Goal: Information Seeking & Learning: Learn about a topic

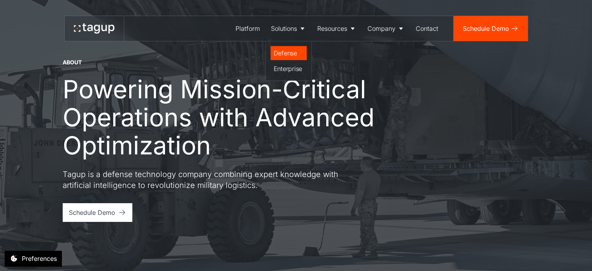
click at [287, 48] on div "Defense" at bounding box center [289, 52] width 30 height 9
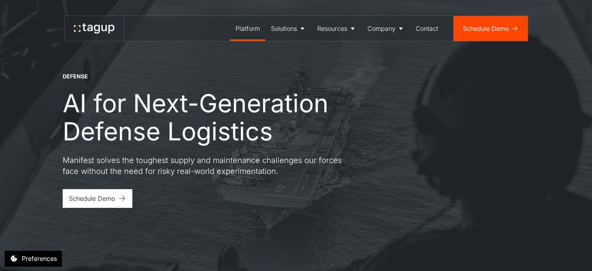
click at [247, 25] on div "Platform" at bounding box center [248, 28] width 25 height 9
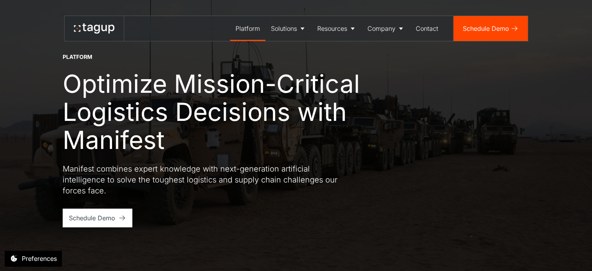
drag, startPoint x: 96, startPoint y: 168, endPoint x: 115, endPoint y: 188, distance: 27.8
click at [115, 188] on p "Manifest combines expert knowledge with next-generation artificial intelligence…" at bounding box center [203, 179] width 280 height 33
copy p "combines expert knowledge with next-generation artificial intelligence to solve…"
click at [279, 54] on div "Defense" at bounding box center [289, 52] width 30 height 9
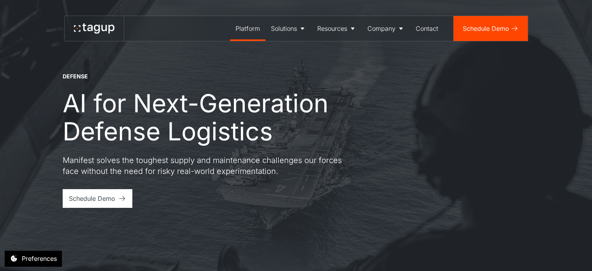
click at [241, 24] on div "Platform" at bounding box center [248, 28] width 25 height 9
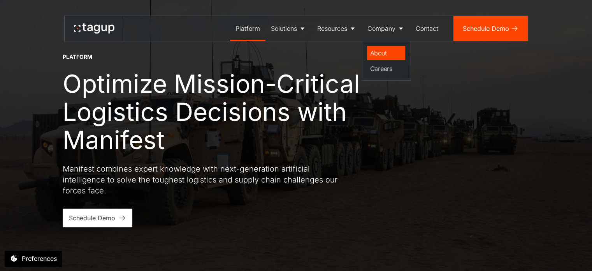
click at [377, 50] on div "About" at bounding box center [386, 52] width 32 height 9
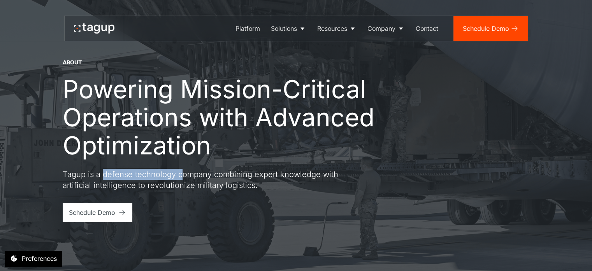
drag, startPoint x: 102, startPoint y: 174, endPoint x: 181, endPoint y: 177, distance: 79.5
click at [181, 177] on p "Tagup is a defense technology company combining expert knowledge with artificia…" at bounding box center [203, 180] width 280 height 22
click at [217, 180] on p "Tagup is a defense technology company combining expert knowledge with artificia…" at bounding box center [203, 180] width 280 height 22
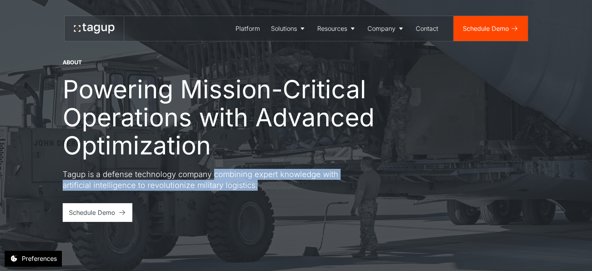
drag, startPoint x: 212, startPoint y: 175, endPoint x: 263, endPoint y: 186, distance: 52.6
click at [263, 186] on p "Tagup is a defense technology company combining expert knowledge with artificia…" at bounding box center [203, 180] width 280 height 22
copy p "combining expert knowledge with artificial intelligence to revolutionize milita…"
click at [375, 55] on div "About" at bounding box center [386, 52] width 32 height 9
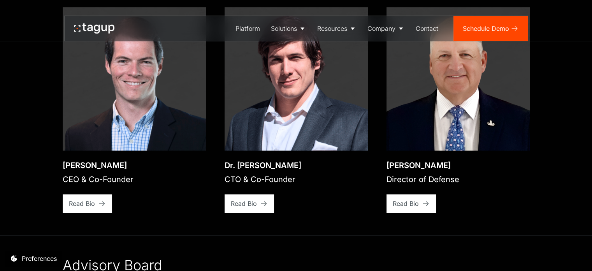
scroll to position [1129, 0]
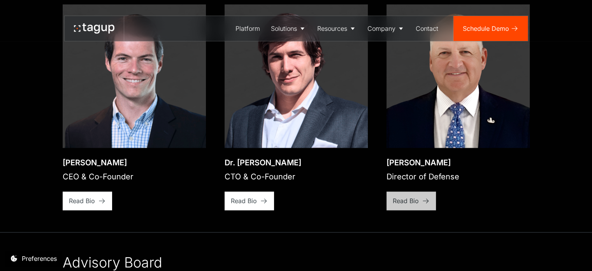
click at [95, 196] on div "Read Bio" at bounding box center [82, 200] width 26 height 9
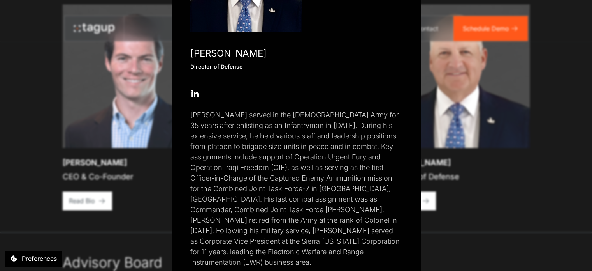
scroll to position [137, 0]
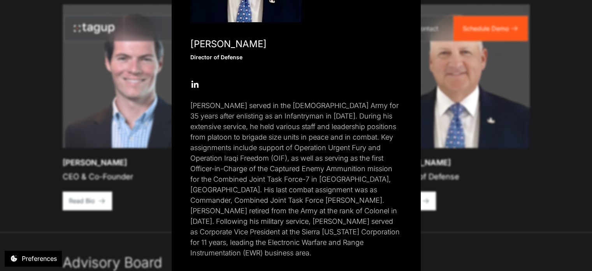
click at [582, 127] on div "Close popup [PERSON_NAME] Director of Defense Open Open Twitter profile Send Em…" at bounding box center [296, 135] width 592 height 271
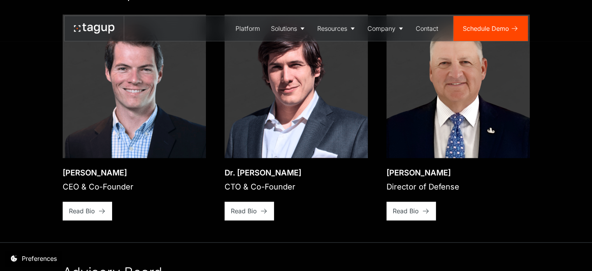
scroll to position [1122, 0]
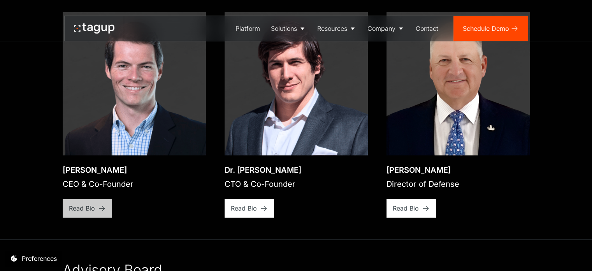
click at [80, 203] on div "Read Bio" at bounding box center [82, 207] width 26 height 9
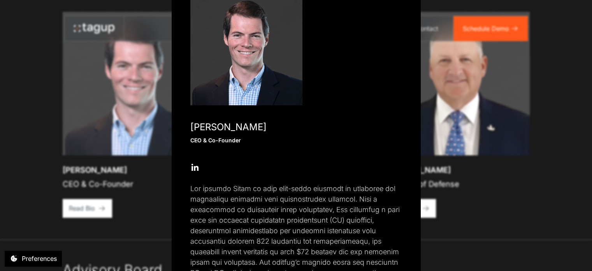
scroll to position [0, 0]
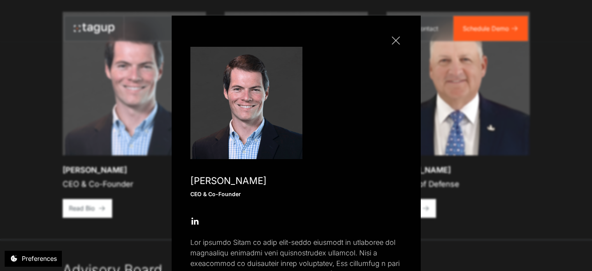
click at [558, 81] on div "Close popup [PERSON_NAME] CEO & Co-Founder Open Open Twitter profile Send Email…" at bounding box center [296, 135] width 592 height 271
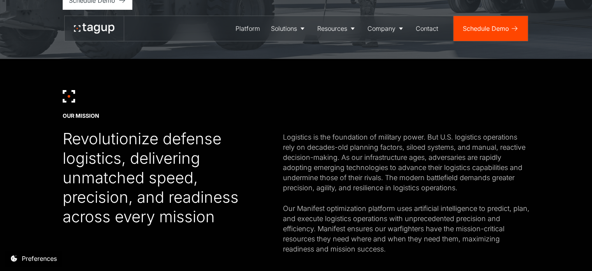
scroll to position [227, 0]
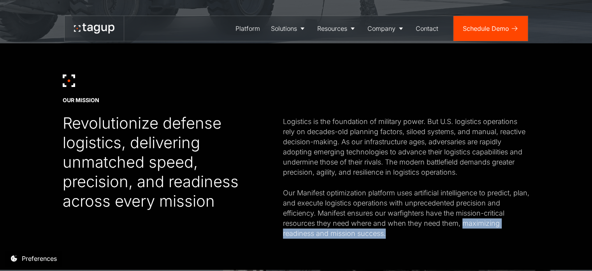
drag, startPoint x: 463, startPoint y: 223, endPoint x: 409, endPoint y: 231, distance: 55.2
click at [409, 231] on div "Logistics is the foundation of military power. But U.S. logistics operations re…" at bounding box center [406, 177] width 247 height 122
copy div "maximizing readiness and mission success."
